Goal: Obtain resource: Download file/media

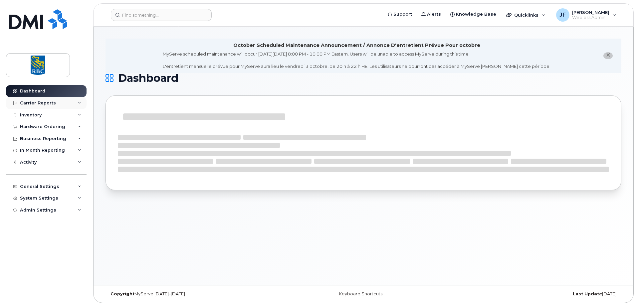
click at [38, 102] on div "Carrier Reports" at bounding box center [38, 102] width 36 height 5
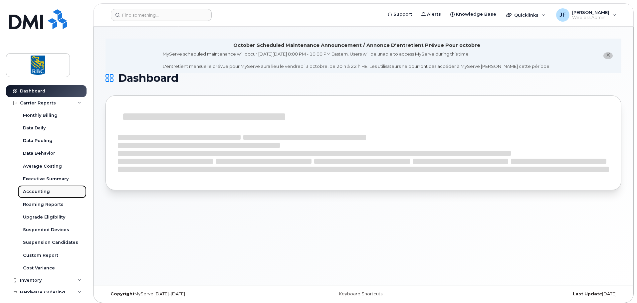
click at [49, 192] on link "Accounting" at bounding box center [52, 191] width 69 height 13
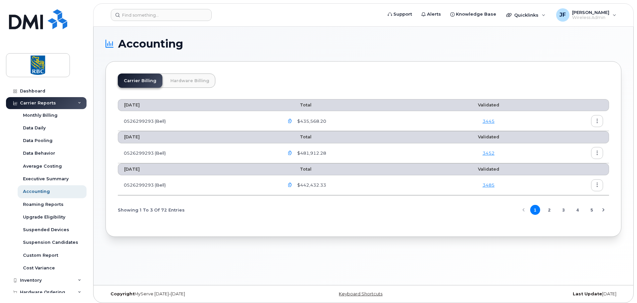
click at [189, 81] on link "Hardware Billing" at bounding box center [189, 81] width 51 height 14
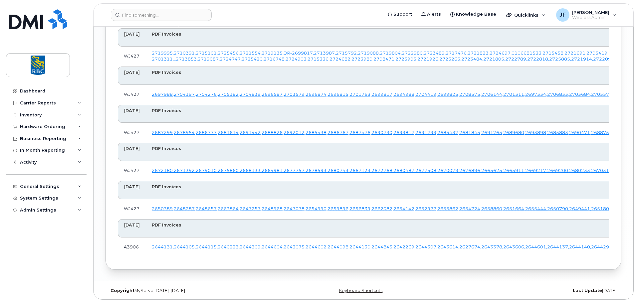
scroll to position [2096, 0]
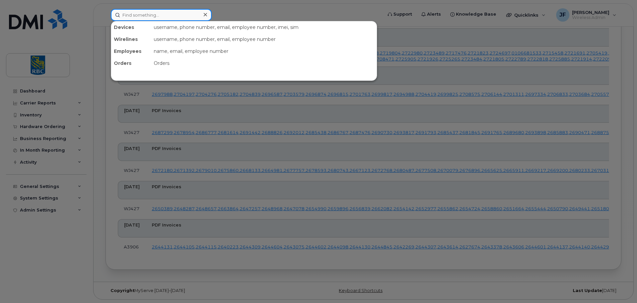
click at [187, 14] on input at bounding box center [161, 15] width 101 height 12
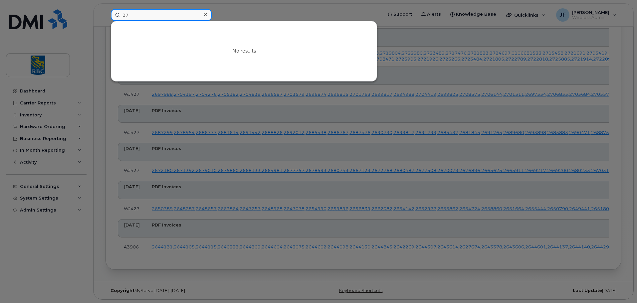
type input "2"
type input "2792357"
click at [285, 7] on div at bounding box center [318, 151] width 637 height 303
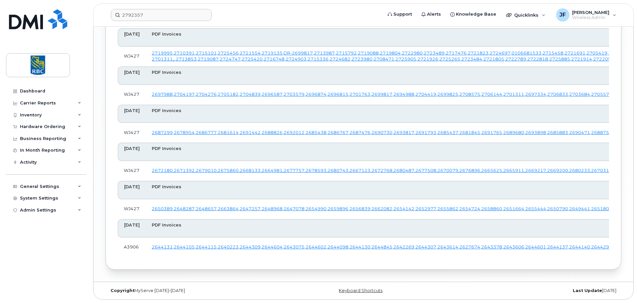
scroll to position [2096, 0]
